Goal: Task Accomplishment & Management: Use online tool/utility

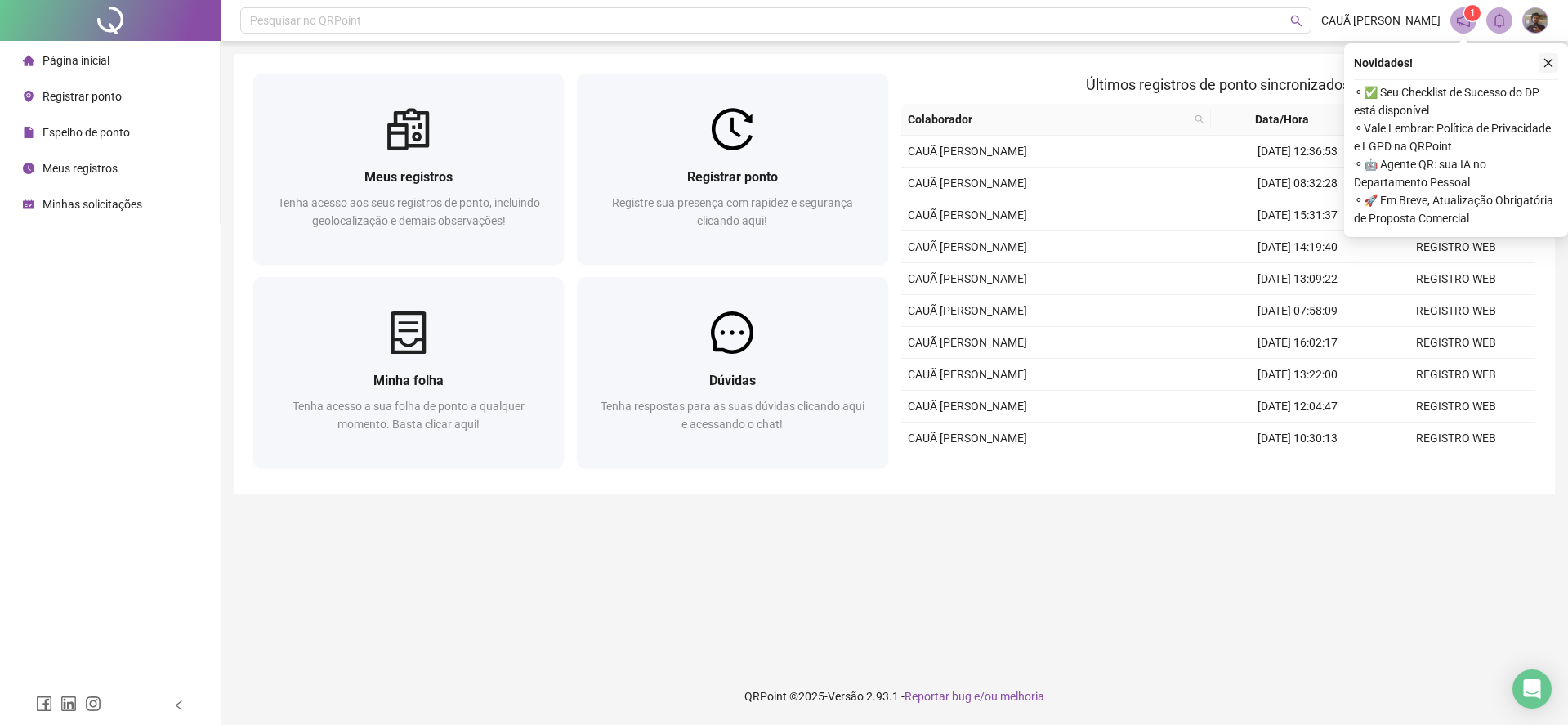
click at [1552, 59] on icon "close" at bounding box center [1549, 63] width 12 height 12
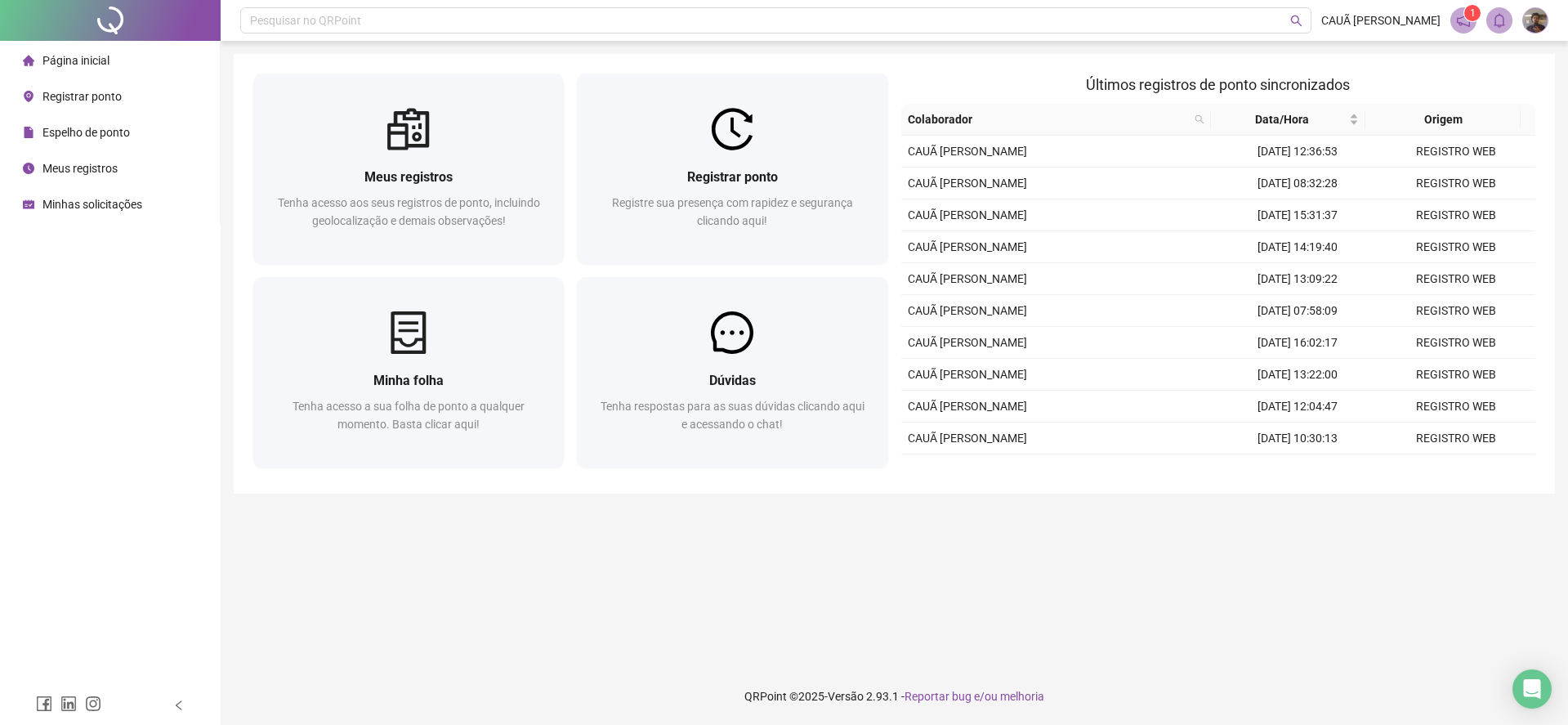
click at [1468, 31] on span at bounding box center [1463, 20] width 26 height 26
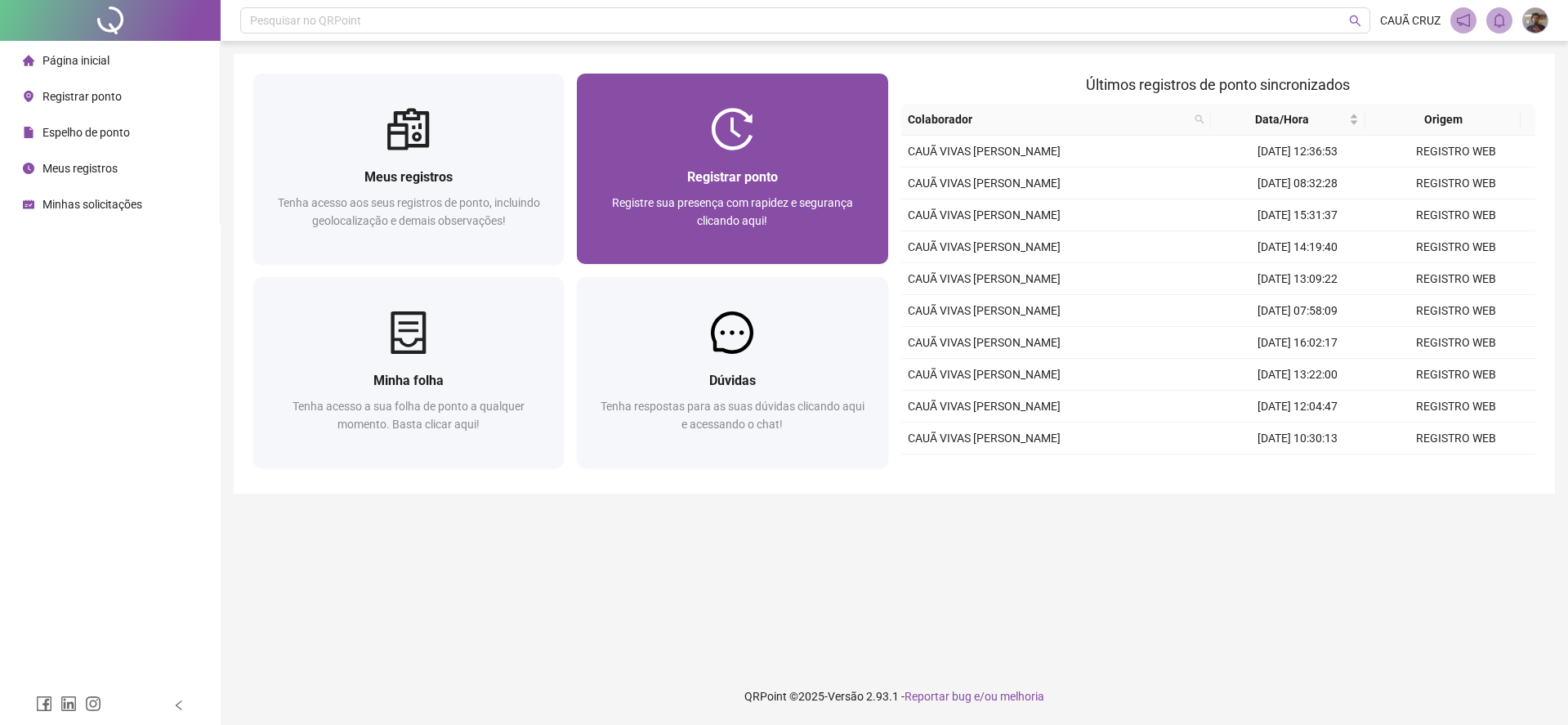
click at [791, 222] on div "Registre sua presença com rapidez e segurança clicando aqui!" at bounding box center [732, 221] width 272 height 54
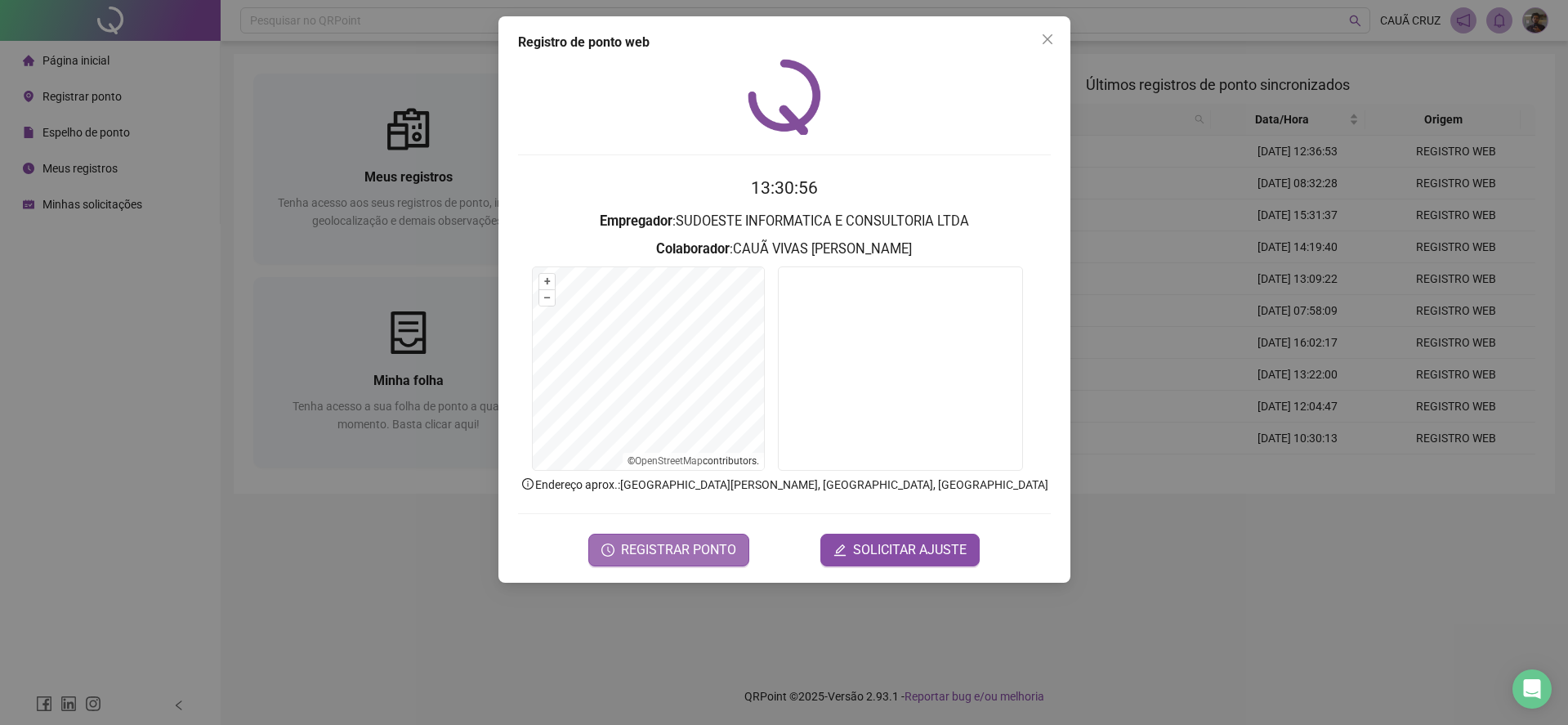
click at [713, 544] on span "REGISTRAR PONTO" at bounding box center [679, 550] width 115 height 19
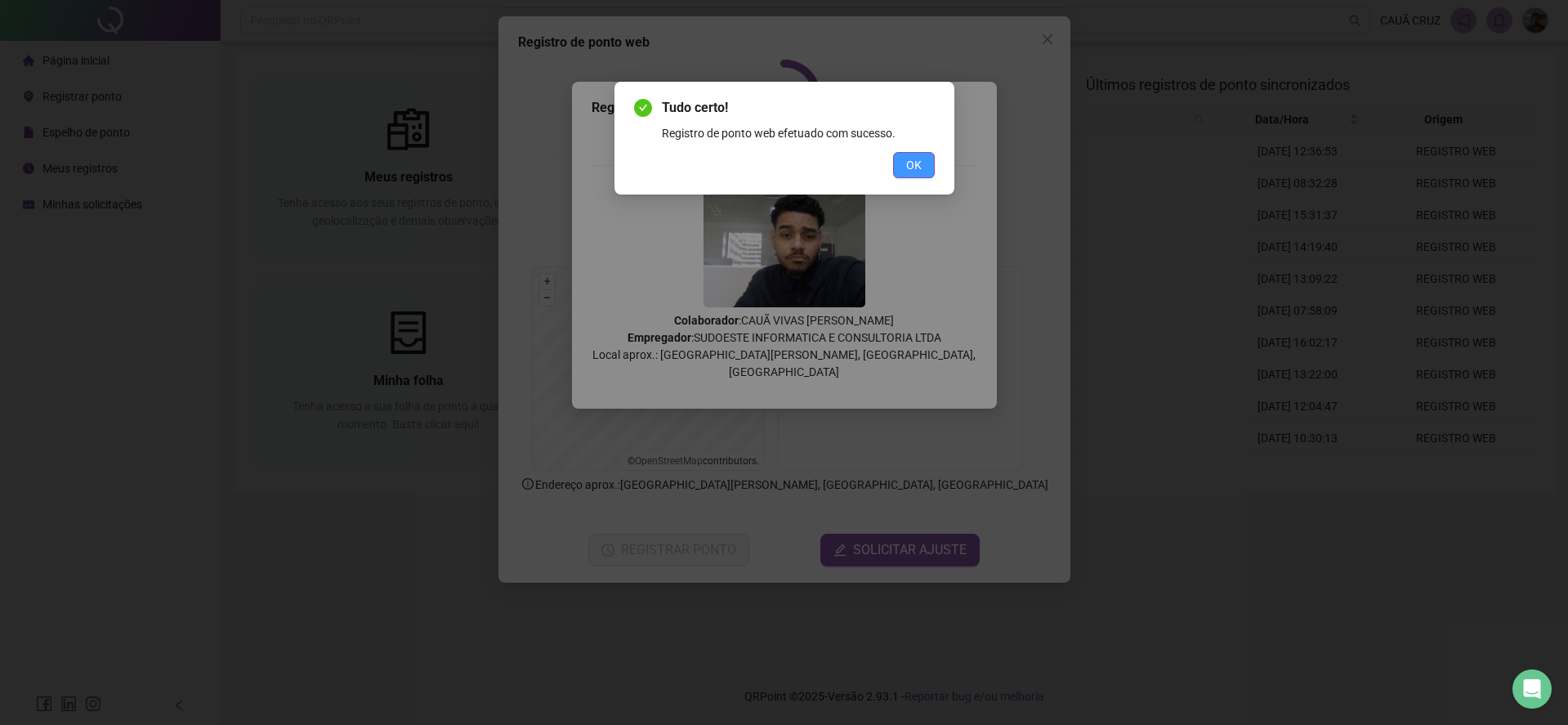
click at [919, 167] on span "OK" at bounding box center [914, 165] width 16 height 18
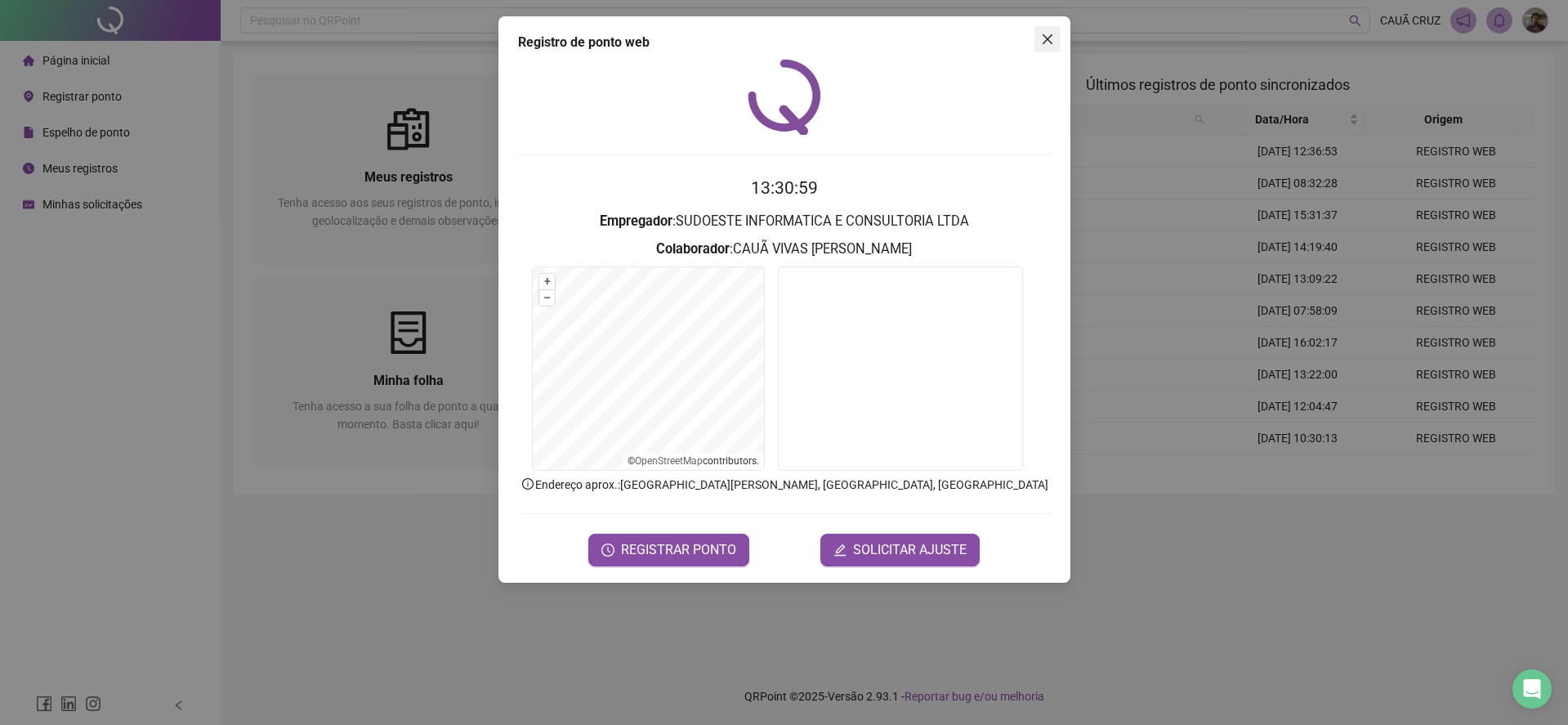
click at [1039, 45] on span "Close" at bounding box center [1047, 39] width 26 height 13
